Goal: Task Accomplishment & Management: Complete application form

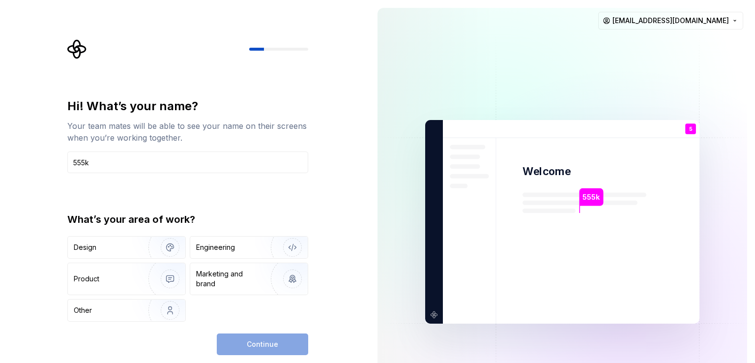
type input "555k"
click at [265, 345] on div "Continue" at bounding box center [262, 344] width 91 height 22
click at [240, 244] on div "Engineering" at bounding box center [235, 247] width 78 height 10
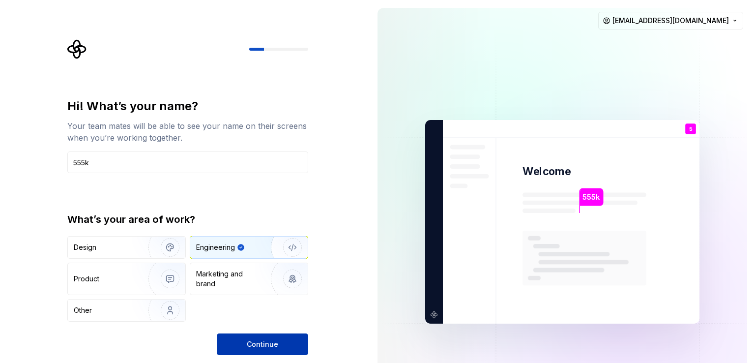
click at [261, 348] on span "Continue" at bounding box center [262, 344] width 31 height 10
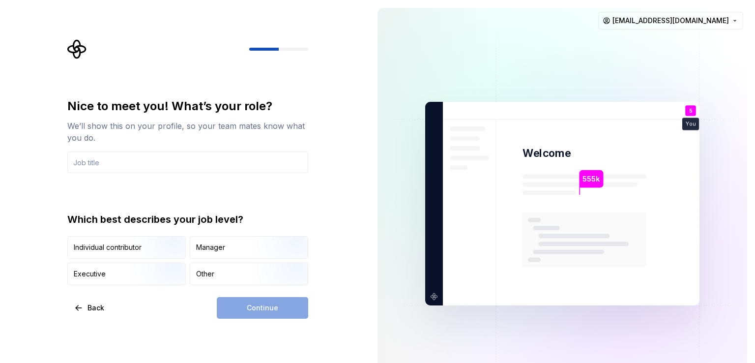
drag, startPoint x: 250, startPoint y: 305, endPoint x: 248, endPoint y: 292, distance: 13.4
click at [250, 304] on div "Continue" at bounding box center [262, 308] width 91 height 22
click at [167, 264] on img "button" at bounding box center [161, 286] width 63 height 66
click at [279, 309] on div "Continue" at bounding box center [262, 308] width 91 height 22
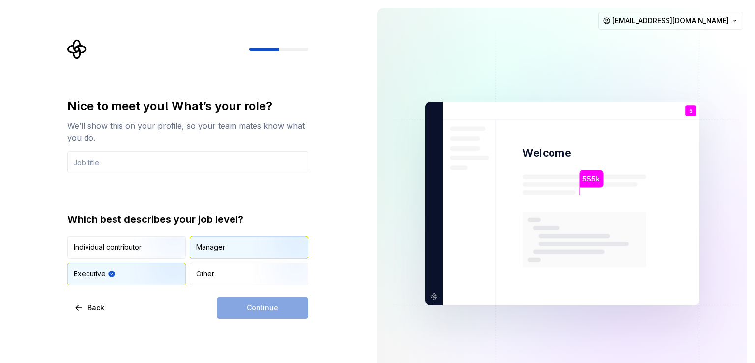
drag, startPoint x: 261, startPoint y: 246, endPoint x: 257, endPoint y: 240, distance: 6.4
click at [260, 245] on img "button" at bounding box center [283, 259] width 63 height 66
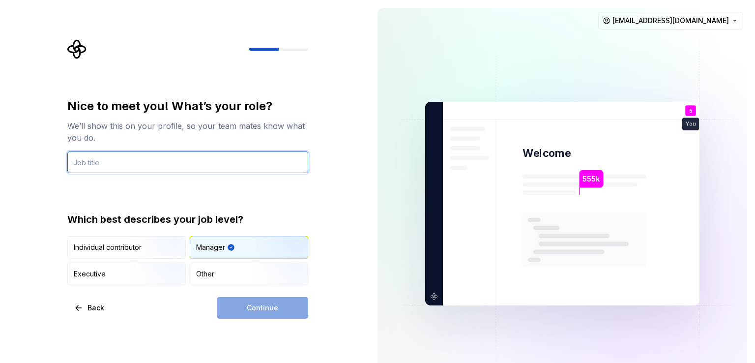
click at [198, 164] on input "text" at bounding box center [187, 162] width 241 height 22
type input "j"
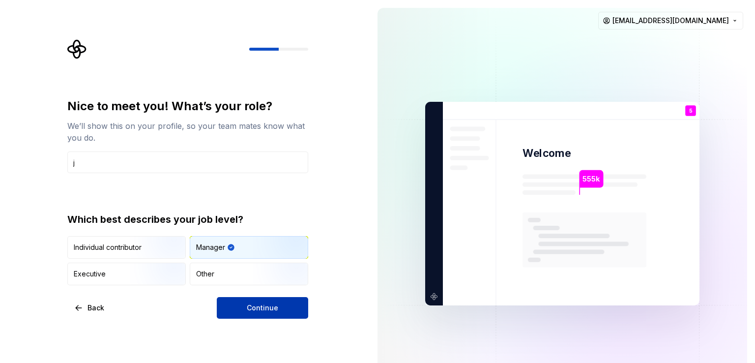
click at [273, 315] on button "Continue" at bounding box center [262, 308] width 91 height 22
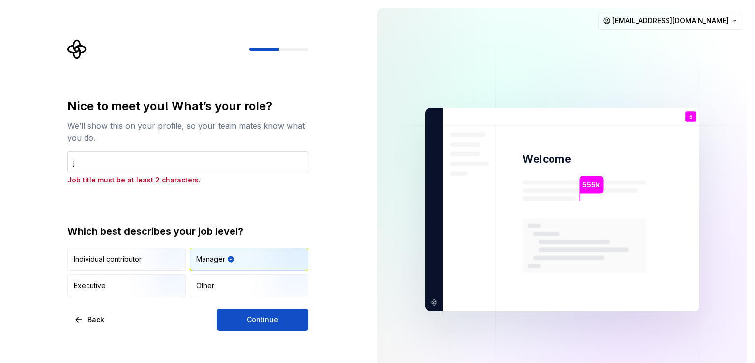
click at [170, 163] on input "j" at bounding box center [187, 162] width 241 height 22
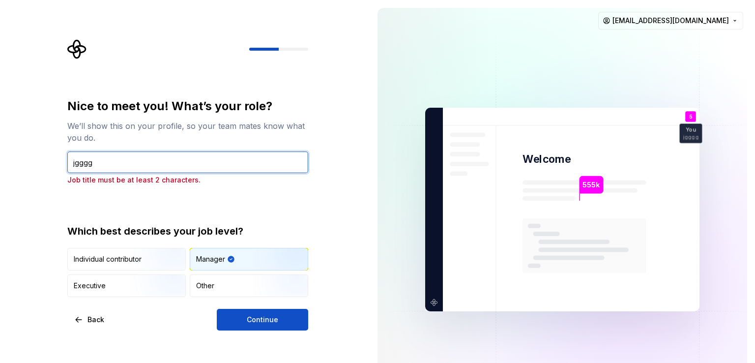
type input "jgggg"
click at [279, 335] on div "Nice to meet you! What’s your role? We’ll show this on your profile, so your te…" at bounding box center [184, 209] width 369 height 419
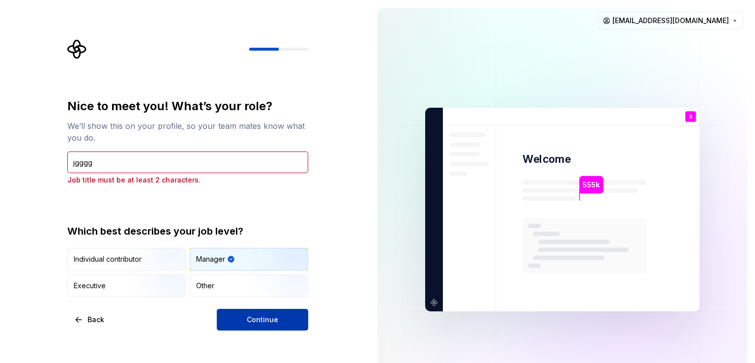
click at [275, 326] on button "Continue" at bounding box center [262, 319] width 91 height 22
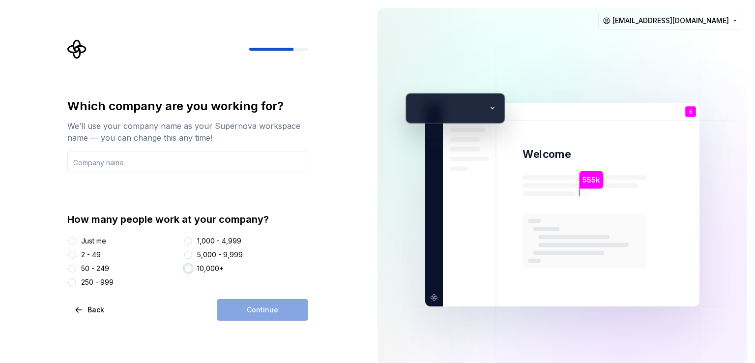
click at [192, 270] on button "10,000+" at bounding box center [188, 268] width 8 height 8
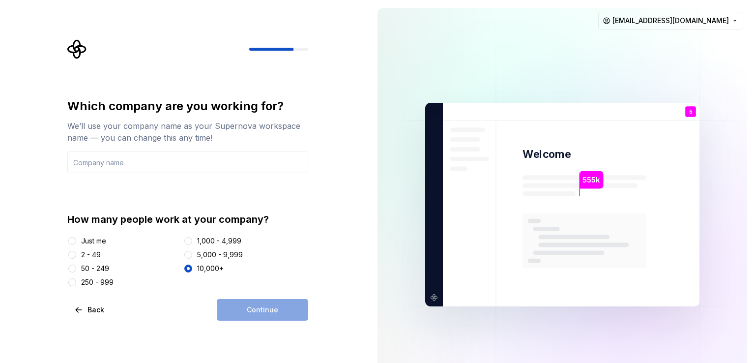
click at [261, 306] on div "Continue" at bounding box center [262, 310] width 91 height 22
click at [242, 316] on div "Continue" at bounding box center [262, 310] width 91 height 22
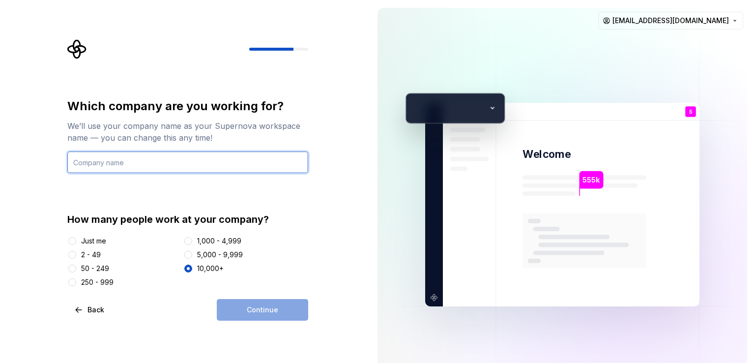
click at [181, 157] on input "text" at bounding box center [187, 162] width 241 height 22
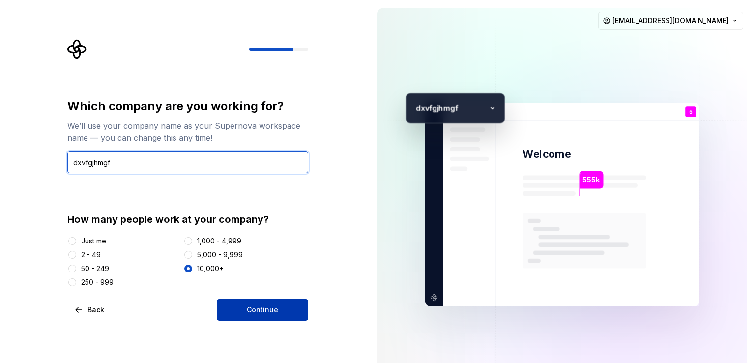
type input "dxvfgjhmgf"
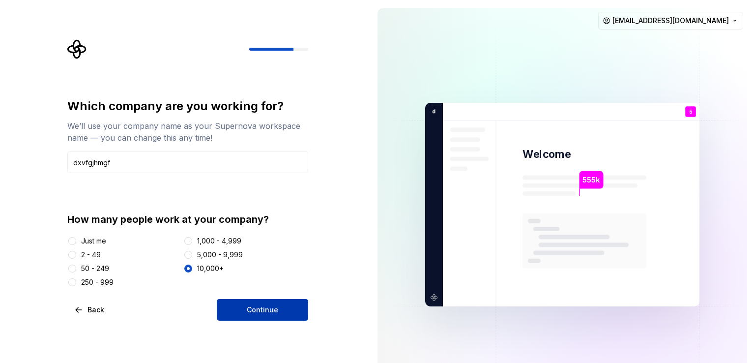
click at [251, 302] on button "Continue" at bounding box center [262, 310] width 91 height 22
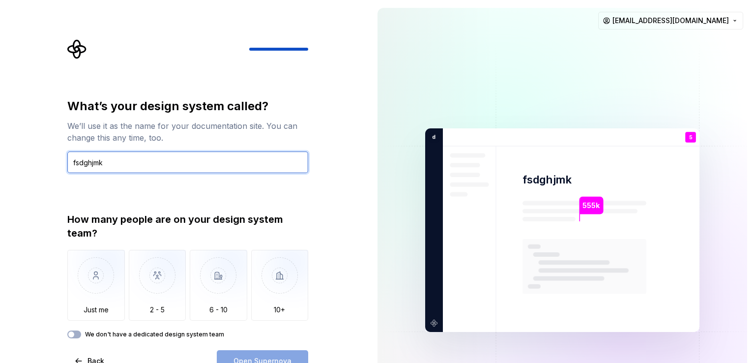
type input "fsdghjmk"
click at [83, 335] on div "We don't have a dedicated design system team" at bounding box center [187, 334] width 241 height 8
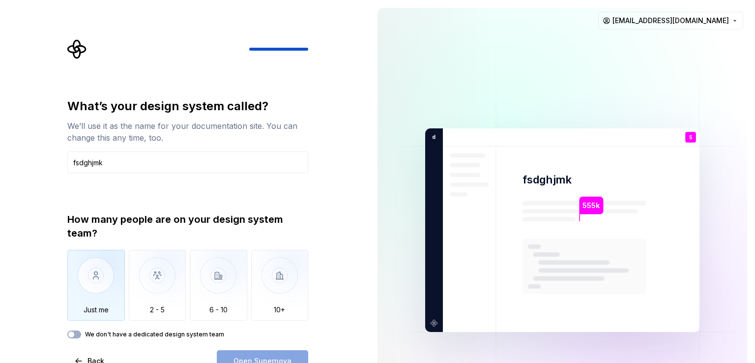
click at [73, 286] on img "button" at bounding box center [95, 283] width 57 height 66
click at [273, 348] on div "What’s your design system called? We’ll use it as the name for your documentati…" at bounding box center [187, 234] width 241 height 273
click at [274, 352] on button "Open Supernova" at bounding box center [262, 361] width 91 height 22
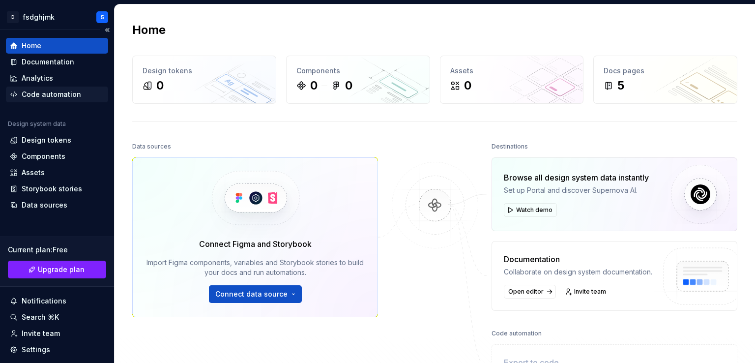
click at [64, 91] on div "Code automation" at bounding box center [51, 94] width 59 height 10
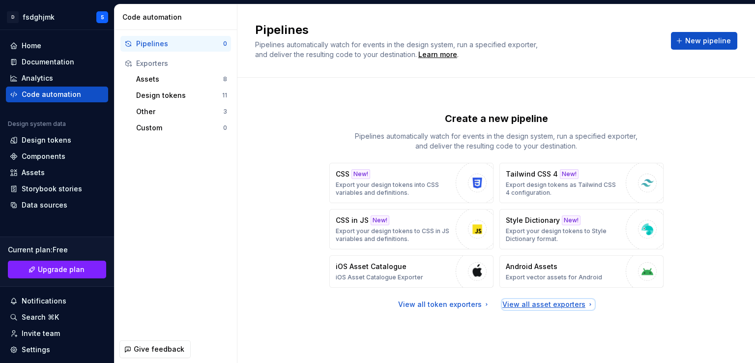
click at [560, 304] on div "View all asset exporters" at bounding box center [548, 304] width 92 height 10
